Goal: Task Accomplishment & Management: Manage account settings

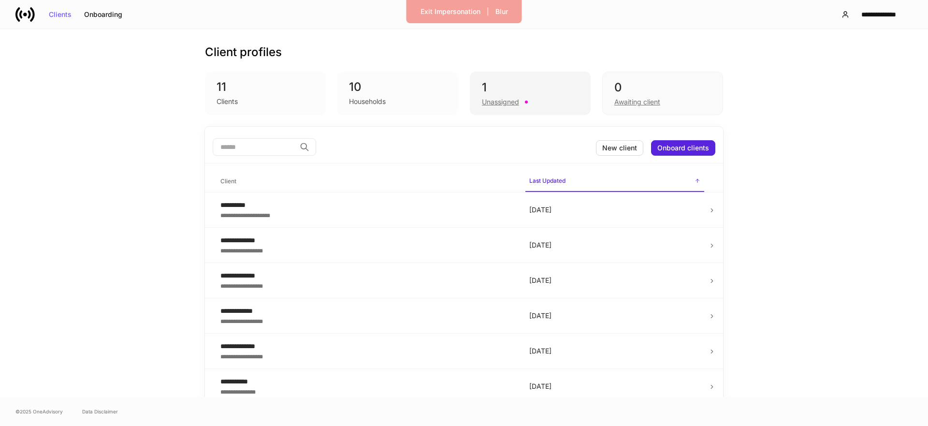
drag, startPoint x: 546, startPoint y: 93, endPoint x: 564, endPoint y: 105, distance: 21.3
click at [546, 93] on div "1" at bounding box center [530, 87] width 97 height 15
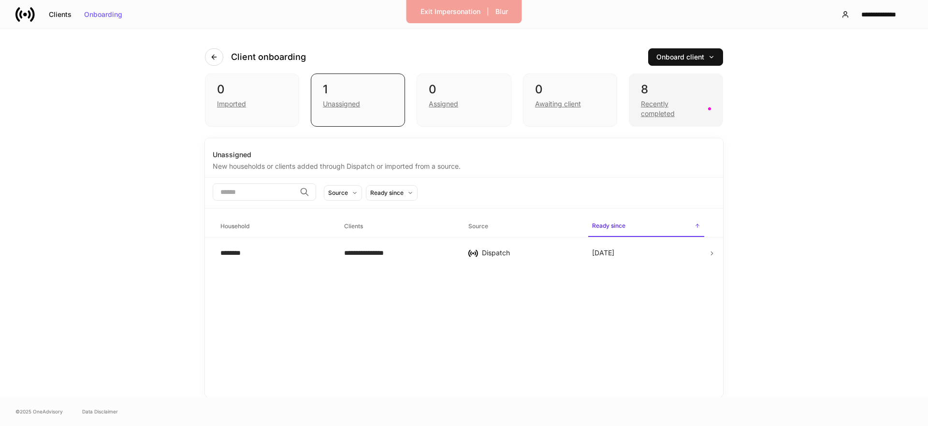
click at [634, 97] on div "8 Recently completed" at bounding box center [676, 99] width 94 height 53
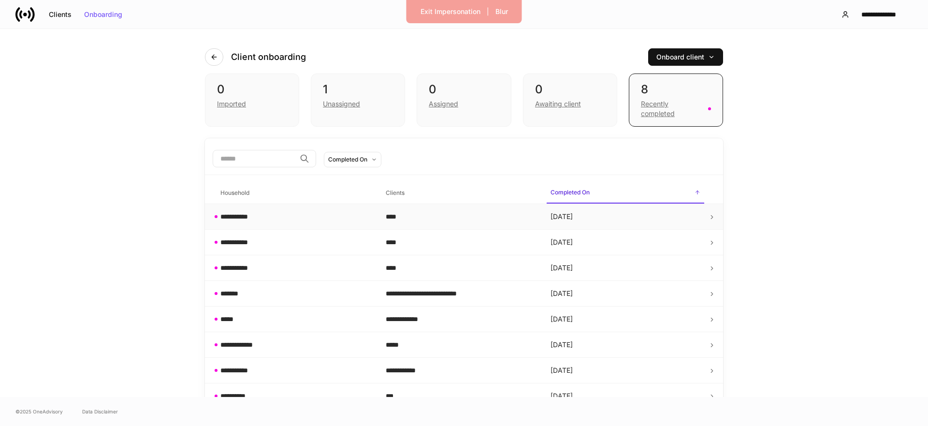
click at [708, 218] on icon at bounding box center [711, 217] width 7 height 7
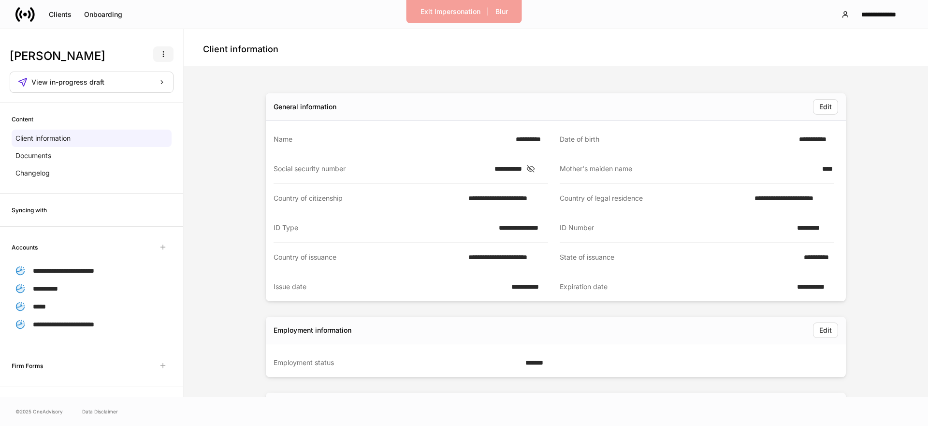
click at [169, 52] on button "button" at bounding box center [163, 53] width 20 height 15
click at [222, 78] on div at bounding box center [464, 213] width 928 height 426
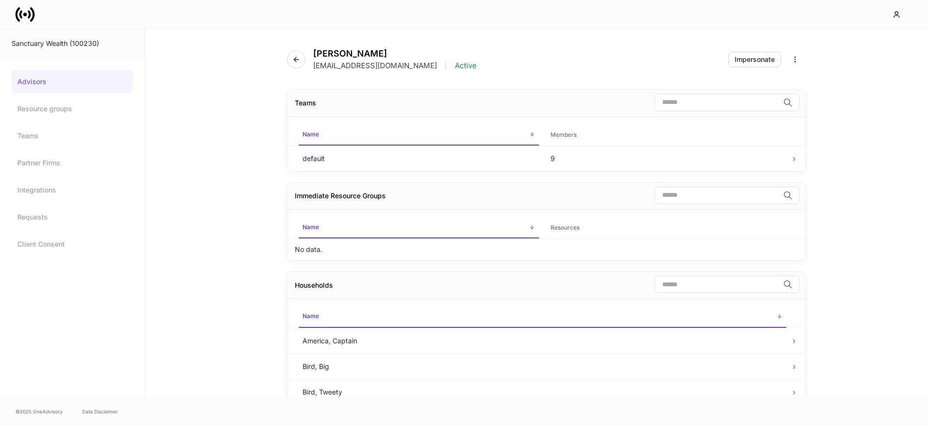
click at [29, 17] on icon at bounding box center [29, 14] width 3 height 8
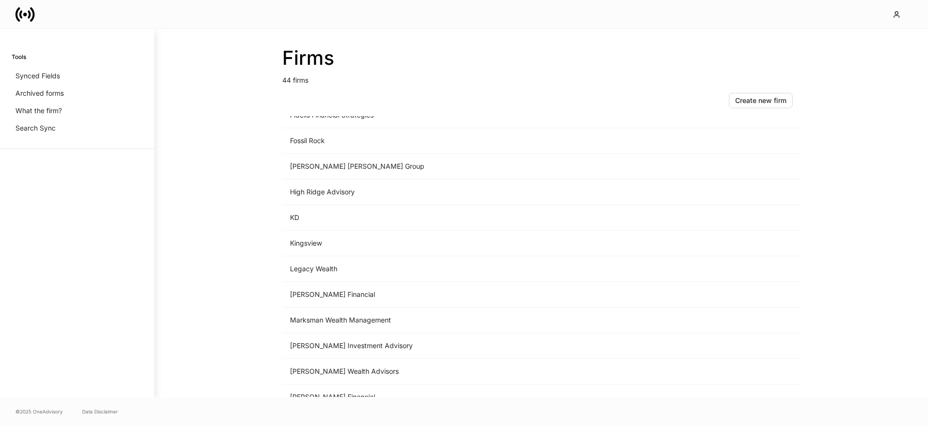
scroll to position [880, 0]
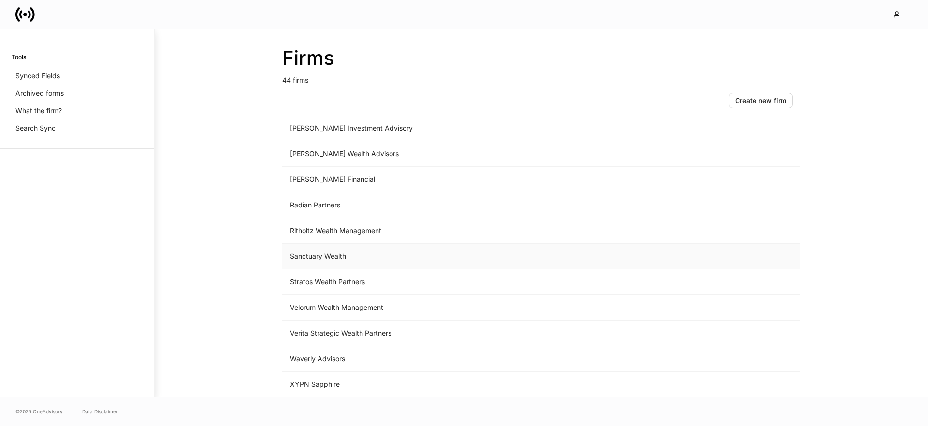
click at [326, 253] on td "Sanctuary Wealth" at bounding box center [461, 257] width 358 height 26
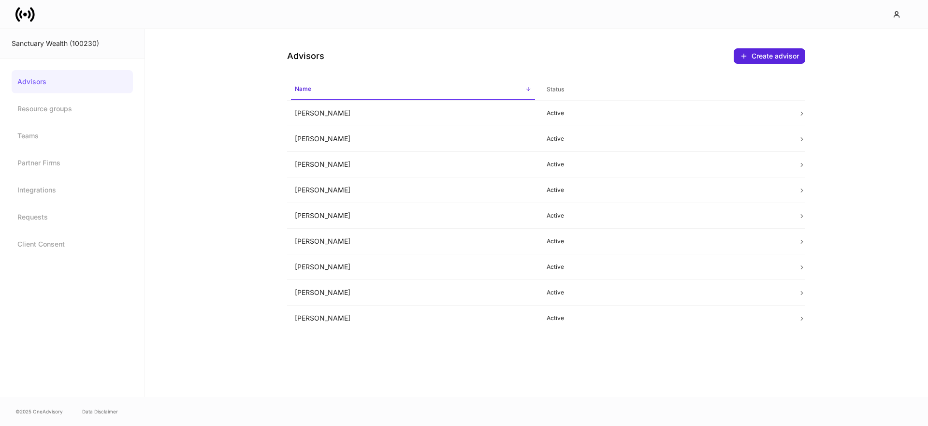
click at [77, 76] on link "Advisors" at bounding box center [72, 81] width 121 height 23
click at [349, 311] on td "[PERSON_NAME]" at bounding box center [413, 318] width 252 height 26
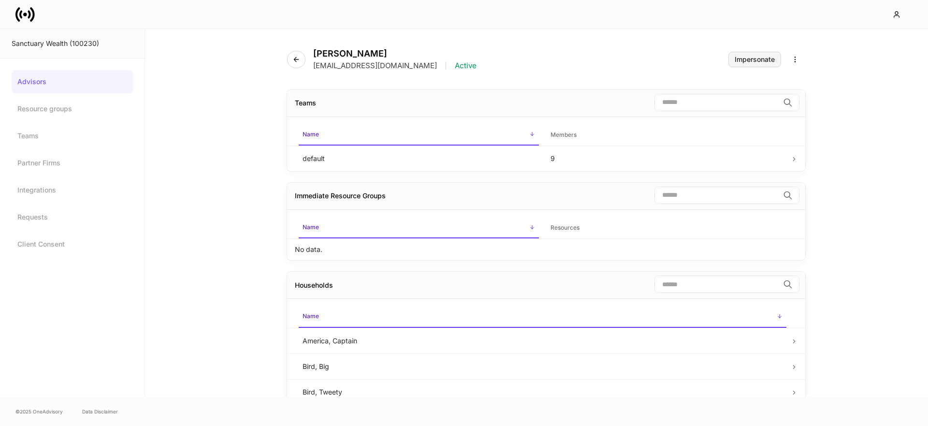
click at [747, 56] on div "Impersonate" at bounding box center [754, 59] width 40 height 7
click at [16, 13] on icon at bounding box center [17, 14] width 5 height 14
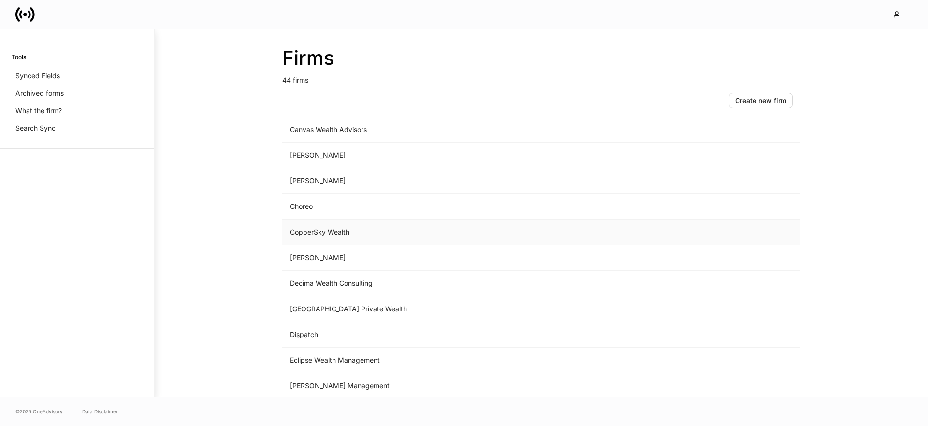
scroll to position [245, 0]
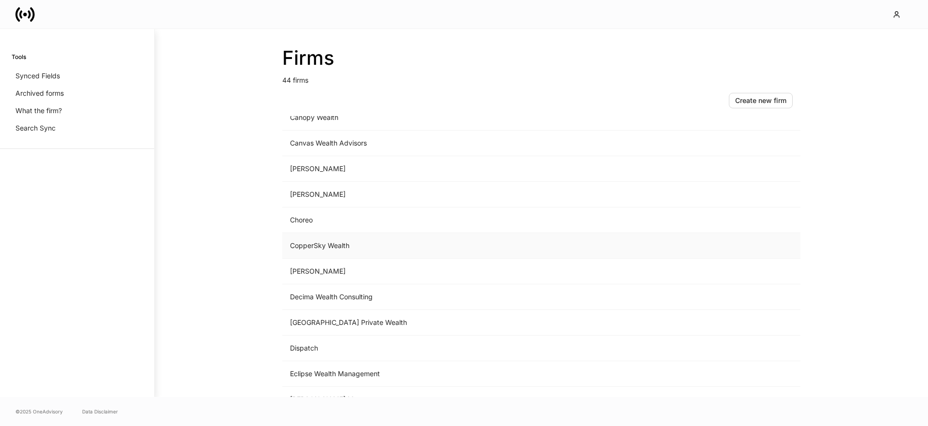
click at [323, 242] on td "CopperSky Wealth" at bounding box center [461, 246] width 358 height 26
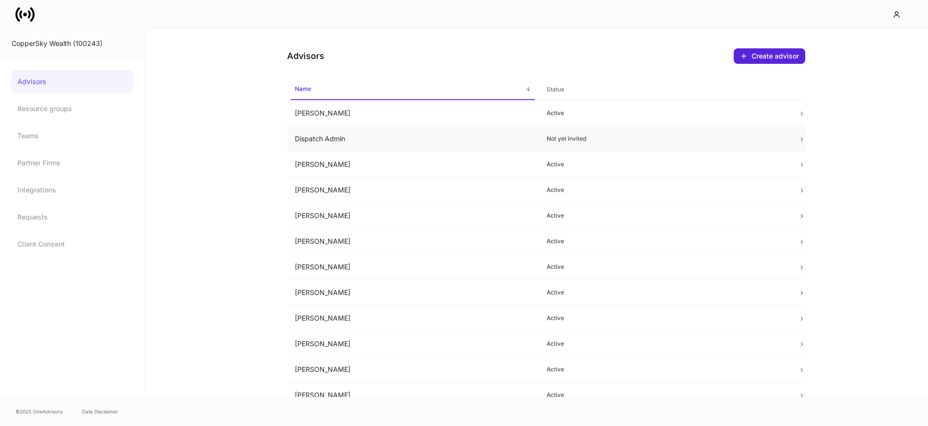
click at [349, 139] on td "Dispatch Admin" at bounding box center [413, 139] width 252 height 26
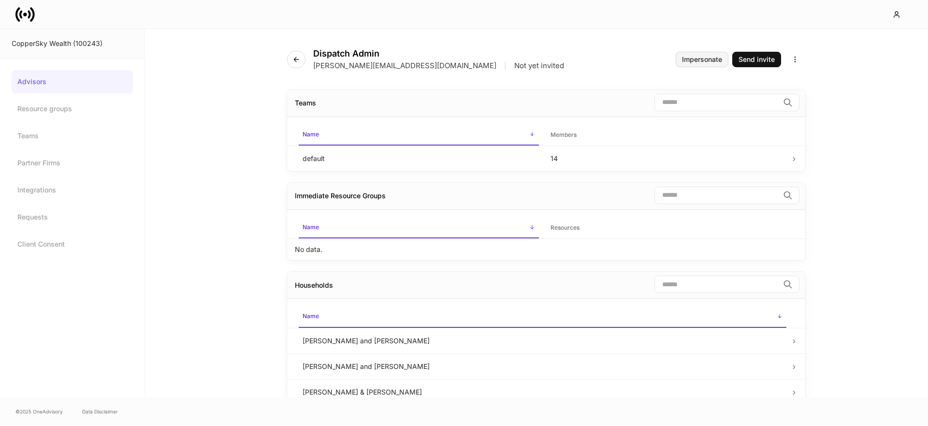
click at [704, 63] on div "Impersonate" at bounding box center [702, 59] width 40 height 7
